Goal: Transaction & Acquisition: Purchase product/service

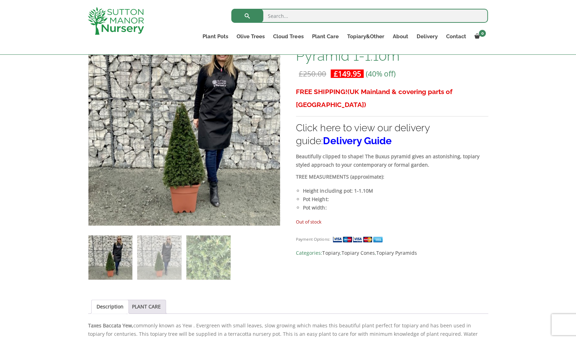
scroll to position [129, 0]
click at [513, 106] on div "Add plant food to your order? Please select an option (x1) 1k Bag (£15.00) (x2)…" at bounding box center [288, 303] width 576 height 565
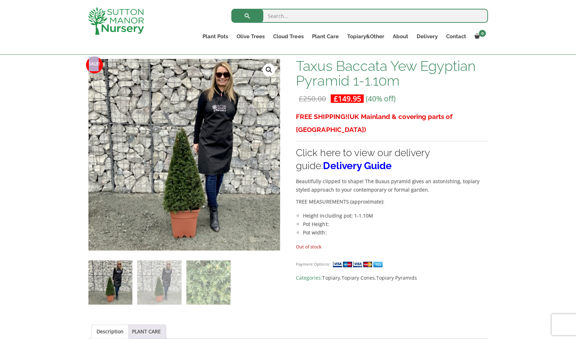
scroll to position [104, 0]
click at [157, 274] on img at bounding box center [159, 282] width 44 height 44
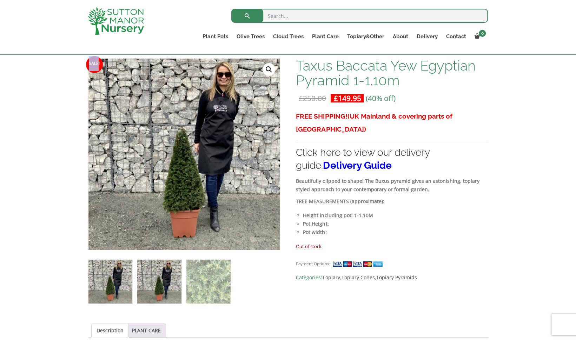
click at [119, 281] on img at bounding box center [111, 282] width 44 height 44
click at [149, 285] on img at bounding box center [159, 282] width 44 height 44
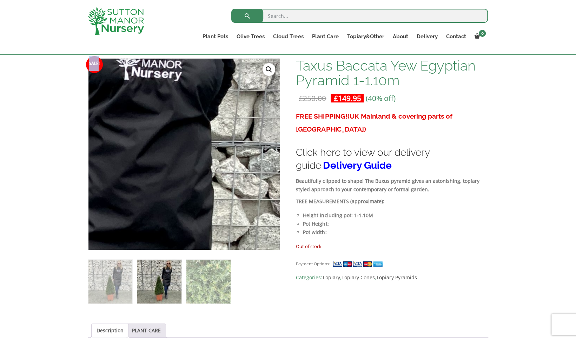
click at [269, 69] on link "🔍" at bounding box center [269, 69] width 13 height 13
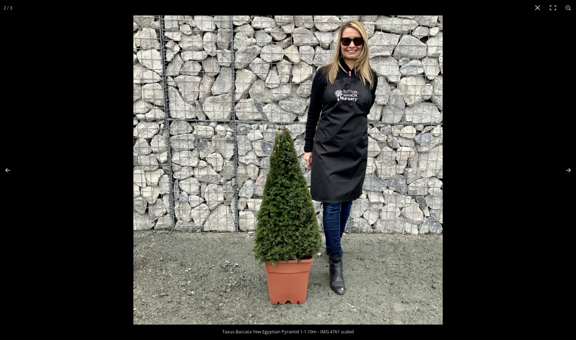
click at [292, 197] on img at bounding box center [287, 169] width 309 height 309
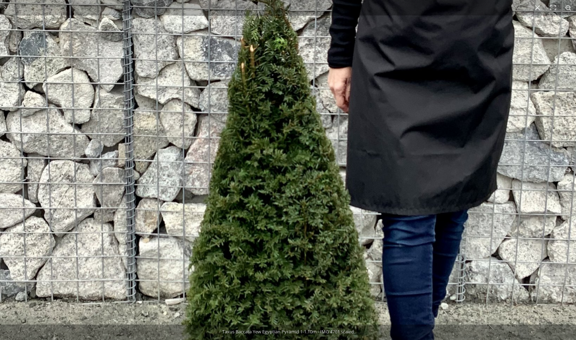
click at [292, 197] on img at bounding box center [281, 119] width 899 height 899
click at [496, 75] on img at bounding box center [281, 119] width 899 height 899
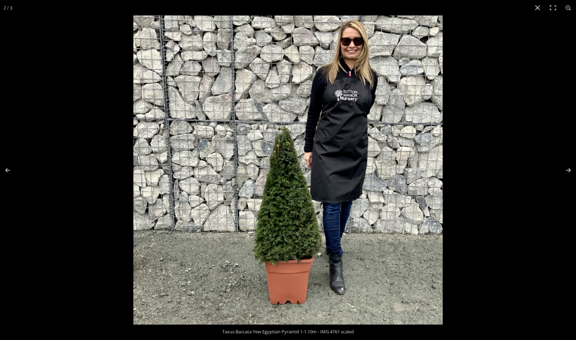
scroll to position [238, 0]
click at [540, 11] on button "Close (Esc)" at bounding box center [537, 7] width 15 height 15
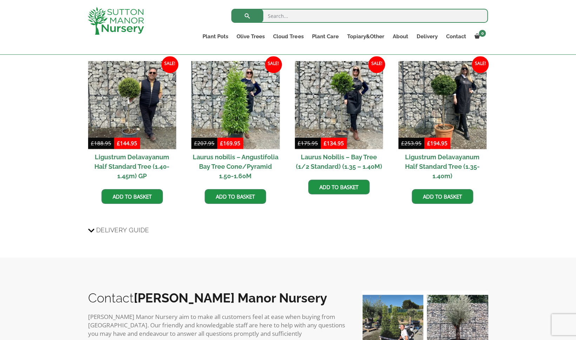
scroll to position [454, 0]
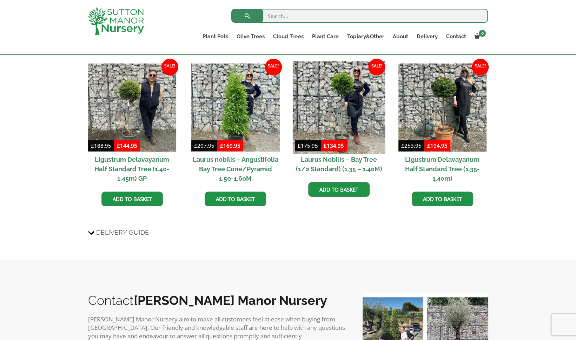
click at [351, 98] on img at bounding box center [339, 107] width 93 height 93
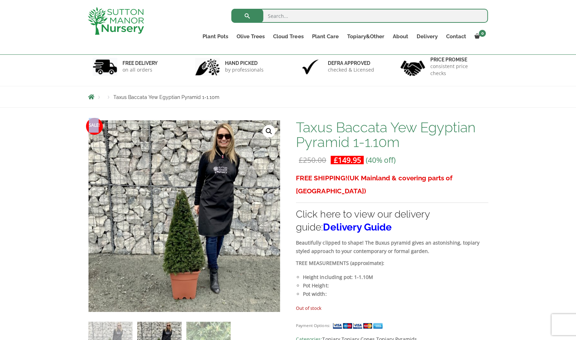
scroll to position [0, 0]
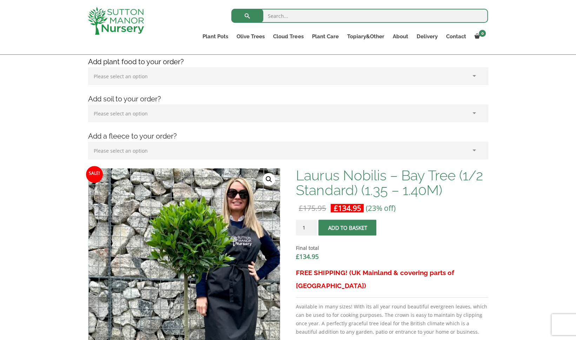
scroll to position [109, 0]
